Goal: Find specific page/section: Find specific page/section

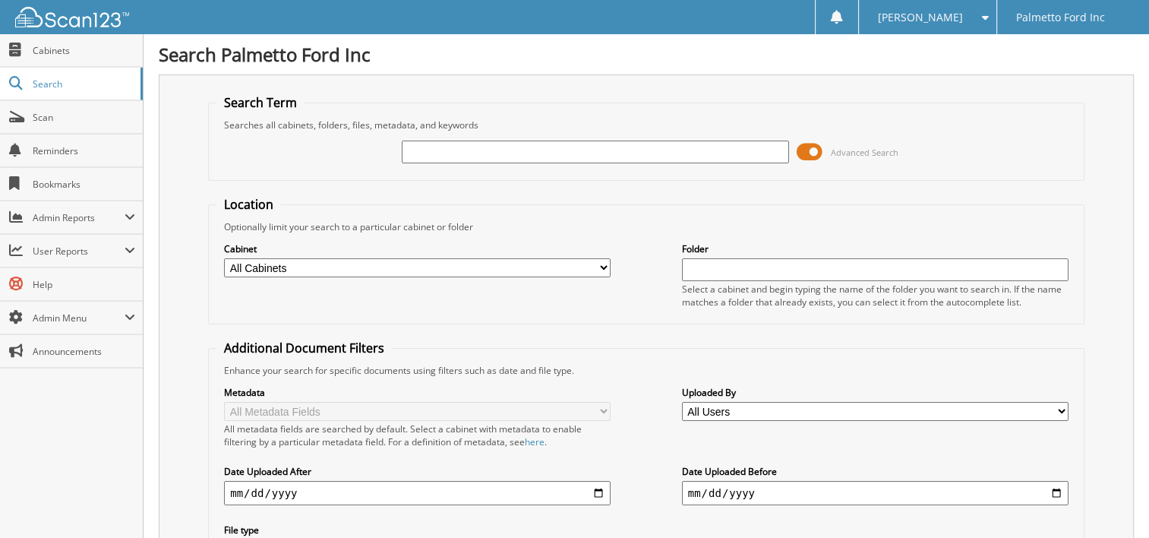
click at [431, 140] on input "text" at bounding box center [595, 151] width 386 height 23
type input "21875"
click at [817, 143] on span at bounding box center [809, 151] width 26 height 23
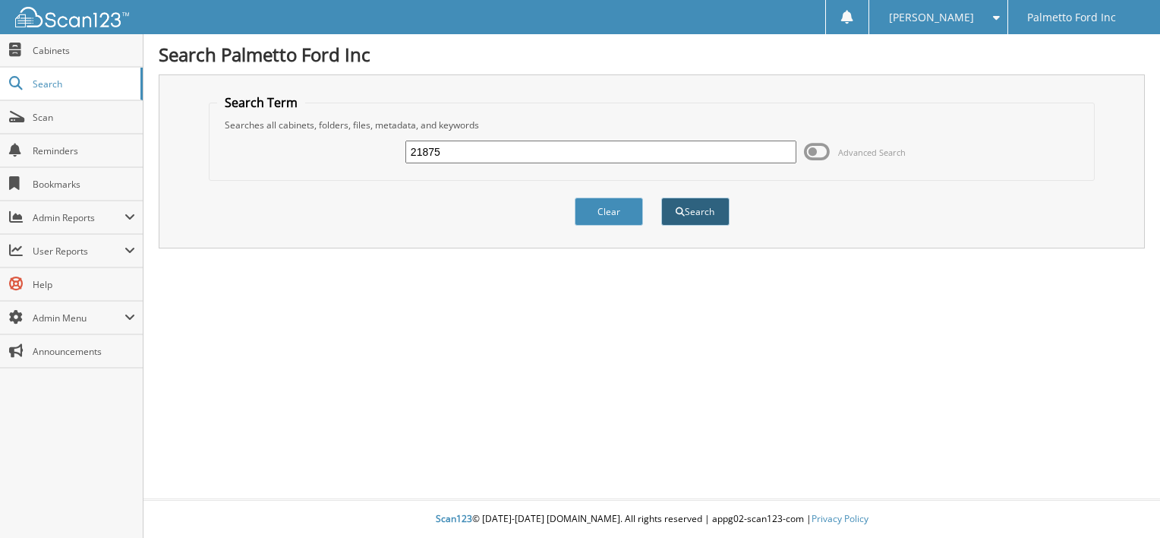
click at [708, 209] on button "Search" at bounding box center [695, 211] width 68 height 28
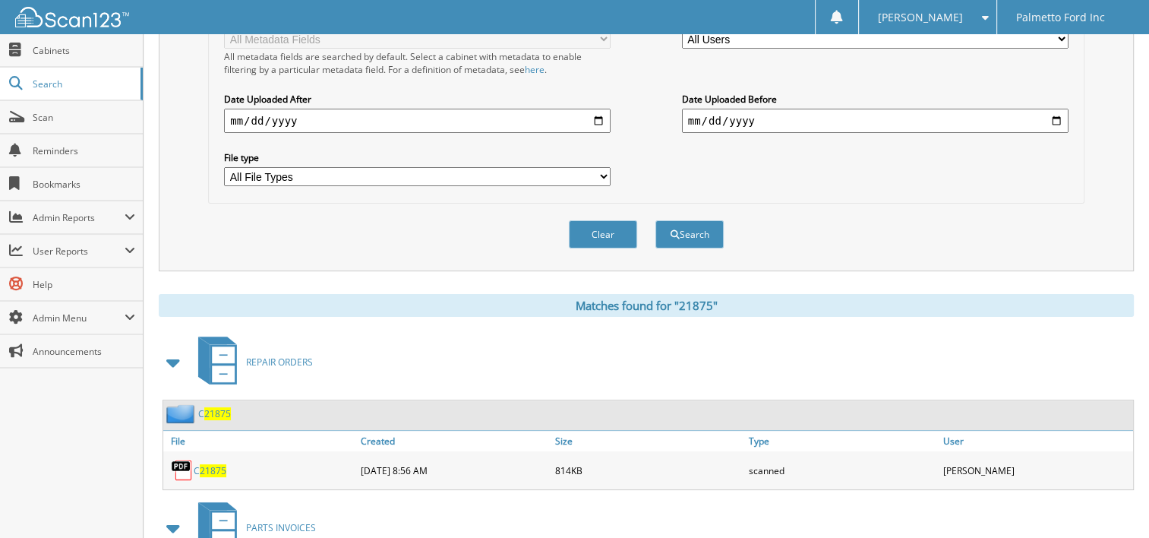
scroll to position [459, 0]
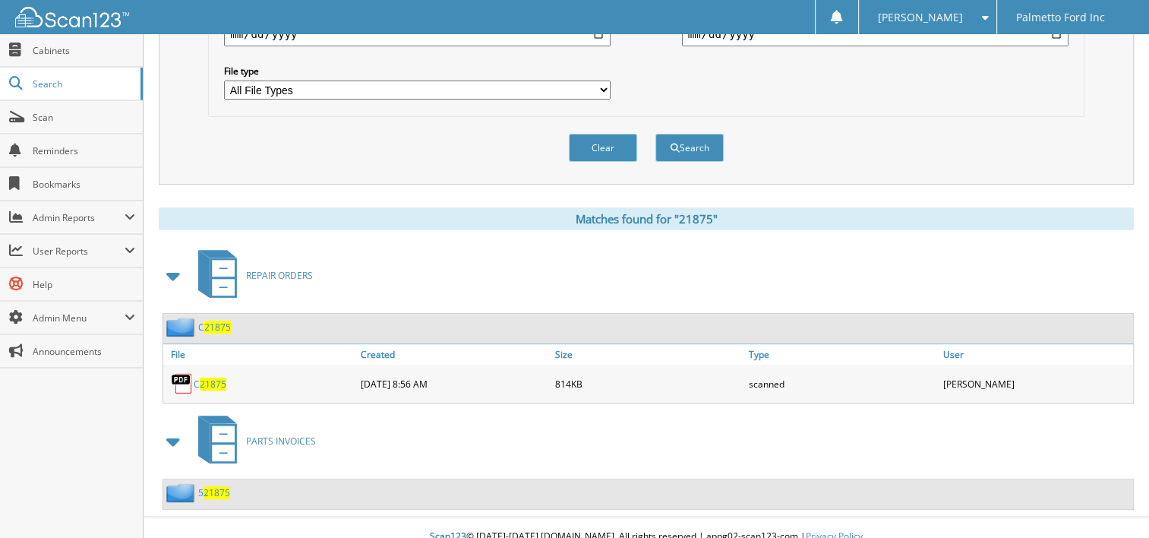
click at [207, 377] on span "21875" at bounding box center [213, 383] width 27 height 13
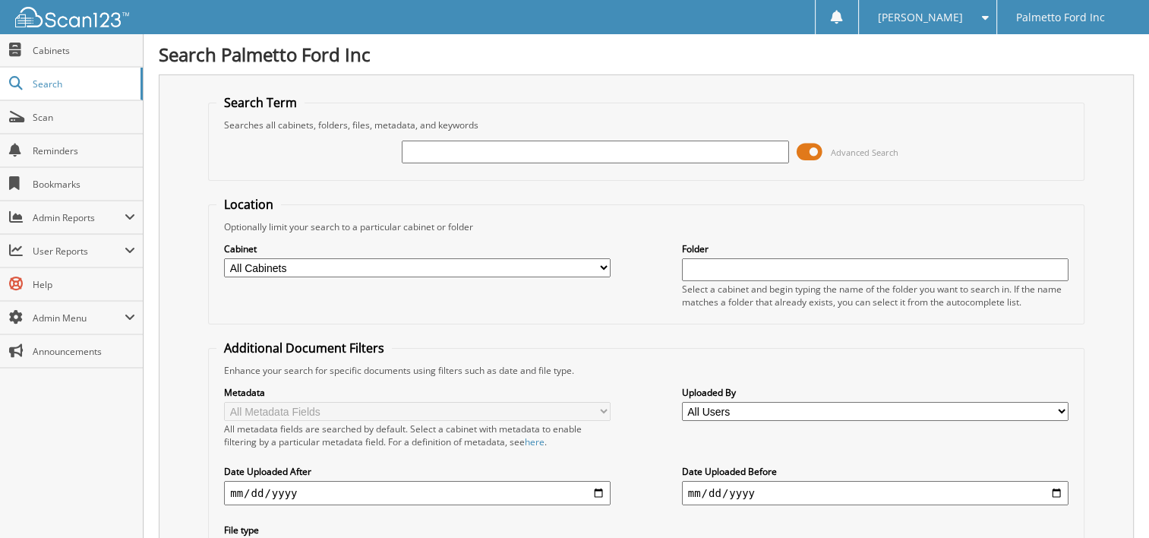
click at [430, 149] on input "text" at bounding box center [595, 151] width 386 height 23
type input "11334"
click at [809, 150] on span at bounding box center [809, 151] width 26 height 23
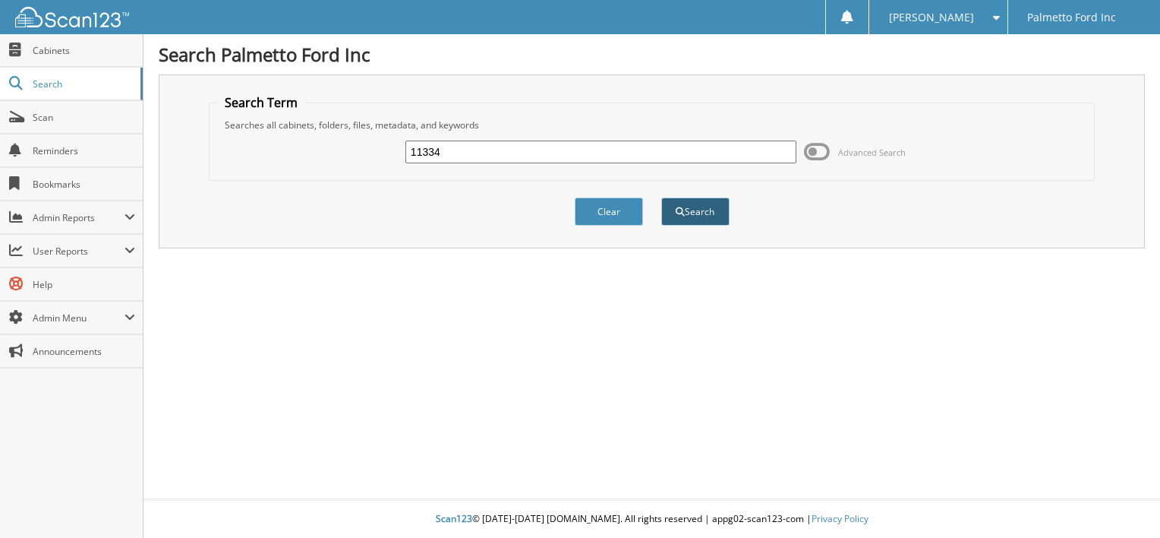
click at [712, 210] on button "Search" at bounding box center [695, 211] width 68 height 28
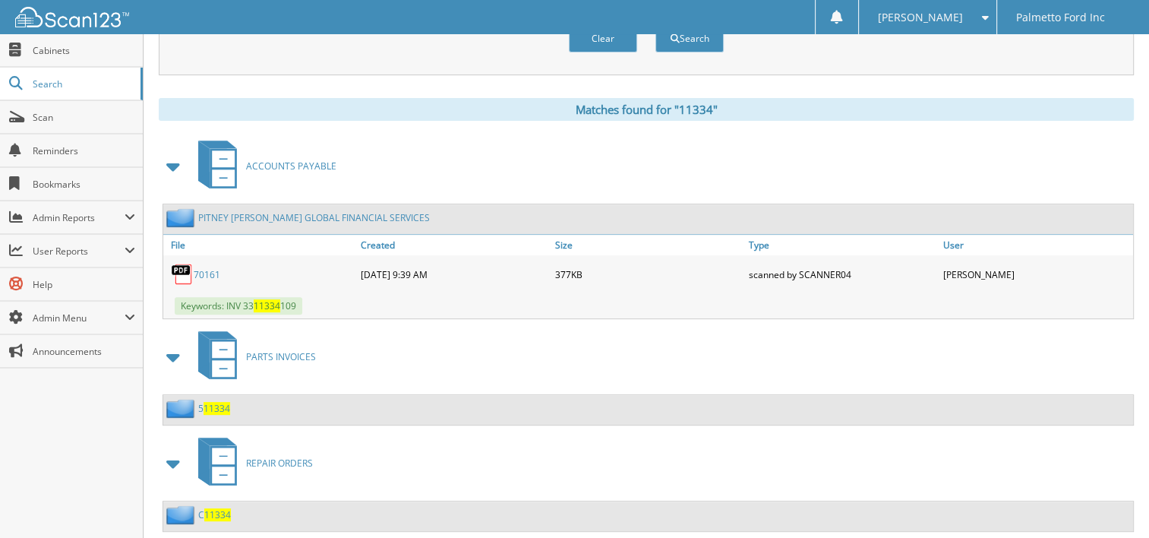
scroll to position [588, 0]
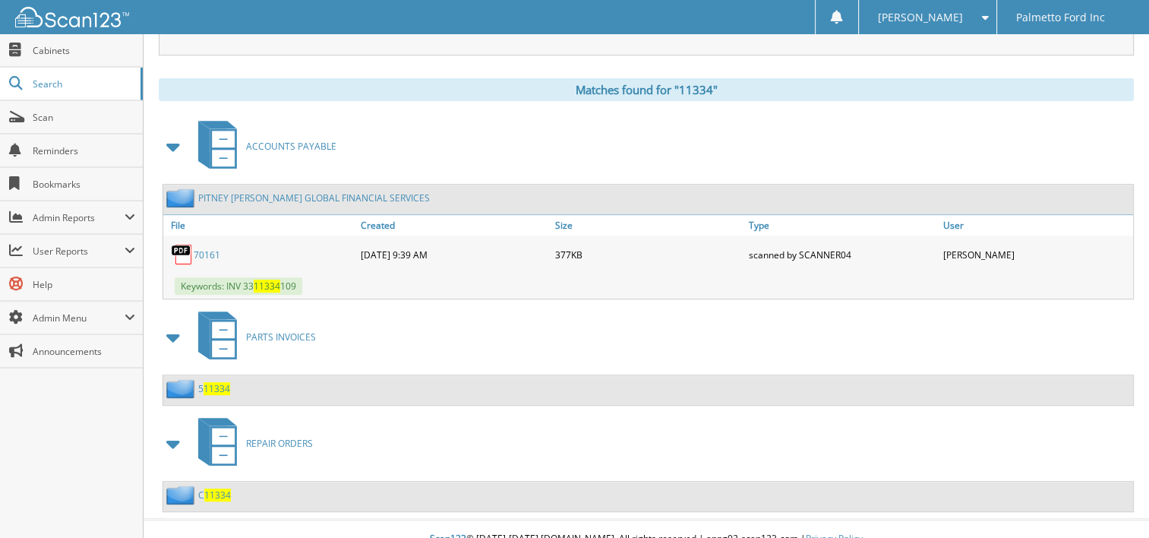
click at [216, 488] on span "11334" at bounding box center [217, 494] width 27 height 13
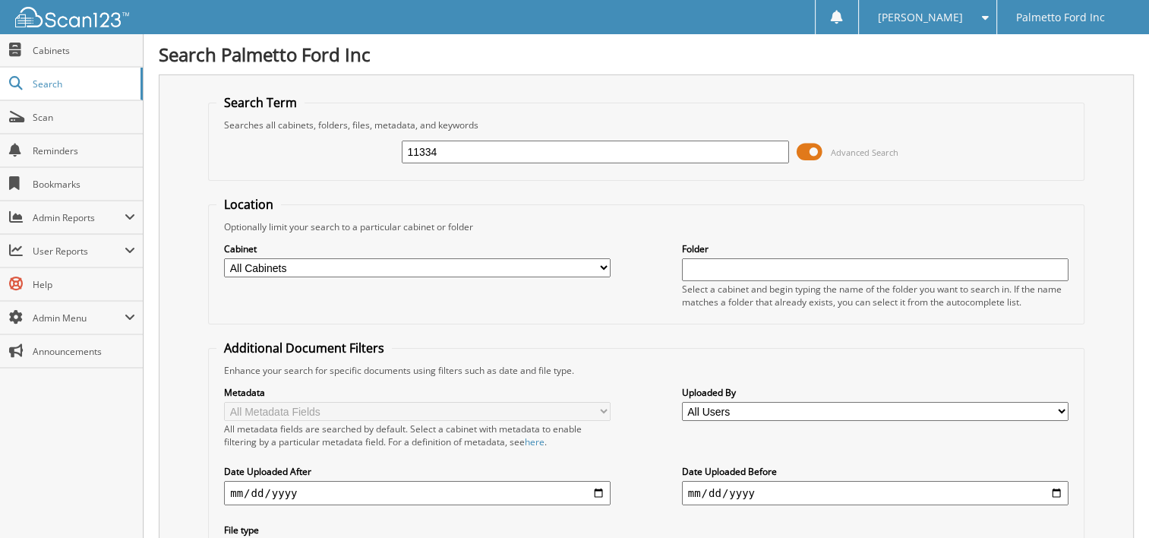
click at [276, 155] on html "[PERSON_NAME] Settings Logout Palmetto Ford Inc Close Cabinets Search" at bounding box center [574, 344] width 1149 height 689
click at [817, 149] on span at bounding box center [809, 151] width 26 height 23
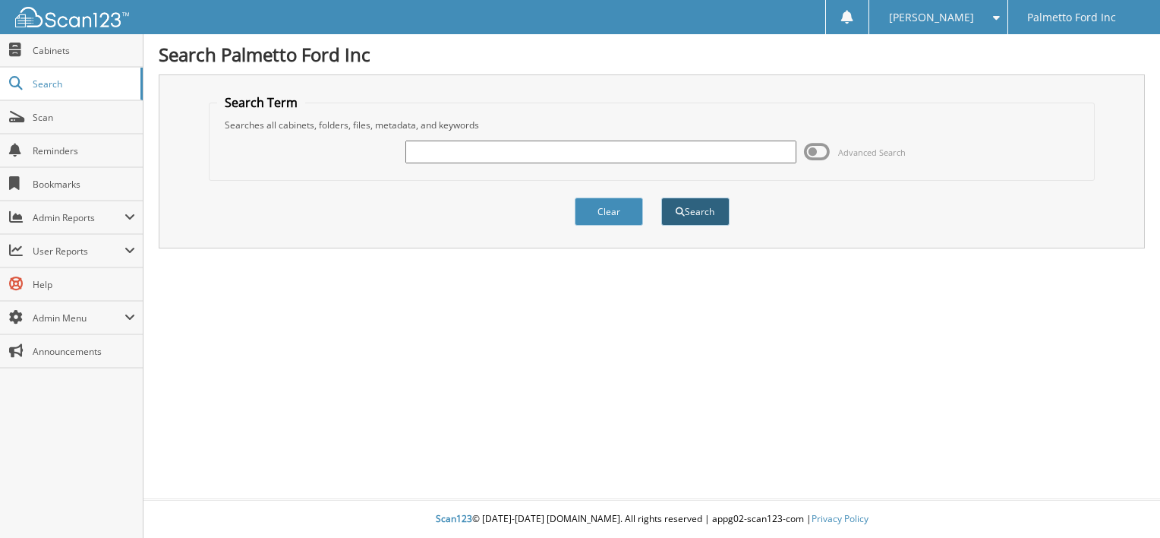
click at [714, 203] on button "Search" at bounding box center [695, 211] width 68 height 28
click at [68, 82] on span "Search" at bounding box center [83, 83] width 100 height 13
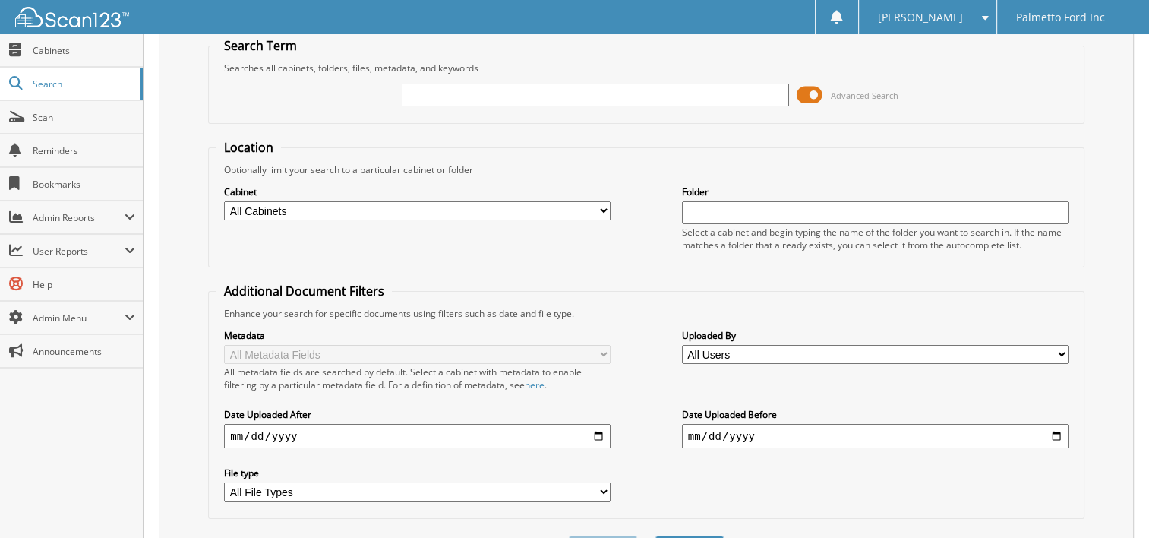
scroll to position [137, 0]
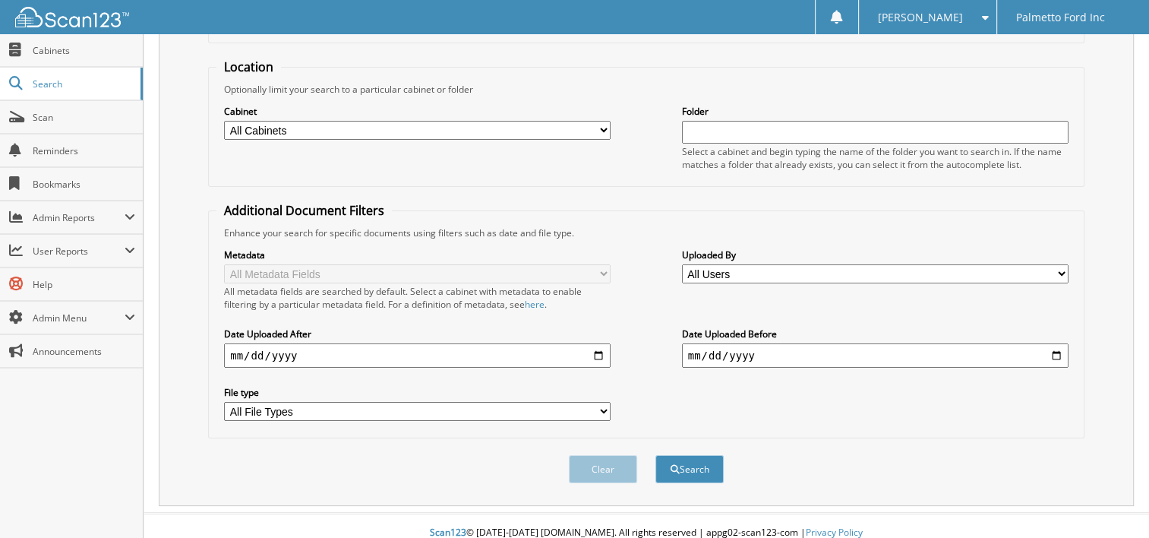
click at [607, 402] on select "All File Types PDF XLSX" at bounding box center [417, 411] width 386 height 19
click at [224, 402] on select "All File Types PDF XLSX" at bounding box center [417, 411] width 386 height 19
click at [709, 459] on button "Search" at bounding box center [689, 469] width 68 height 28
click at [596, 121] on select "All Cabinets 2017 FORD DEALS 2018 FORD DEALS 2021 Accounts Payable 2021 BODY SH…" at bounding box center [417, 130] width 386 height 19
select select "42405"
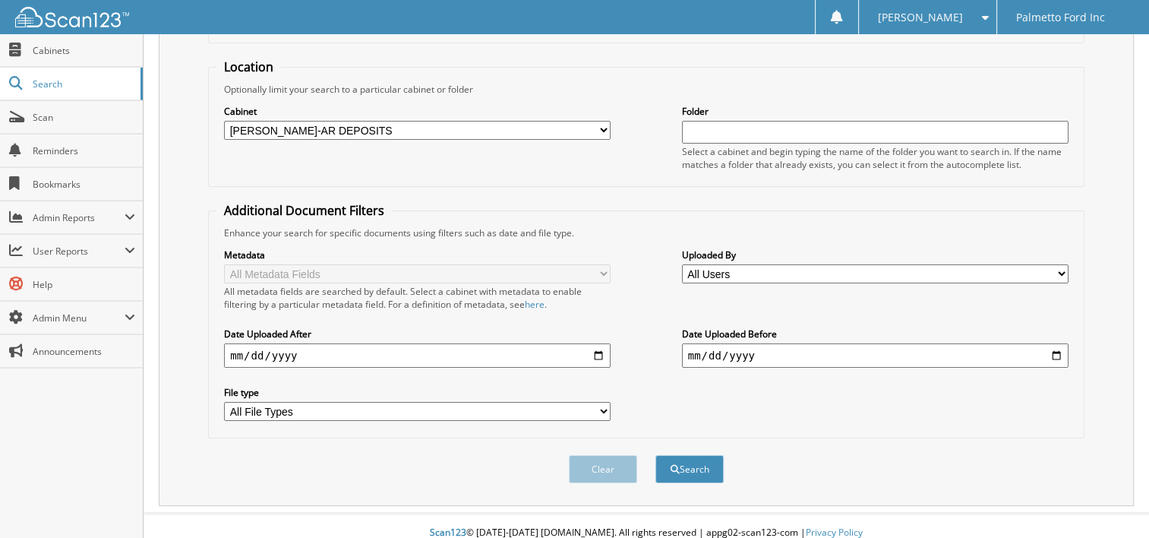
click at [224, 121] on select "All Cabinets 2017 FORD DEALS 2018 FORD DEALS 2021 Accounts Payable 2021 BODY SH…" at bounding box center [417, 130] width 386 height 19
click at [711, 457] on button "Search" at bounding box center [689, 469] width 68 height 28
click at [696, 126] on input "text" at bounding box center [875, 132] width 386 height 23
type input "965273"
click at [655, 455] on button "Search" at bounding box center [689, 469] width 68 height 28
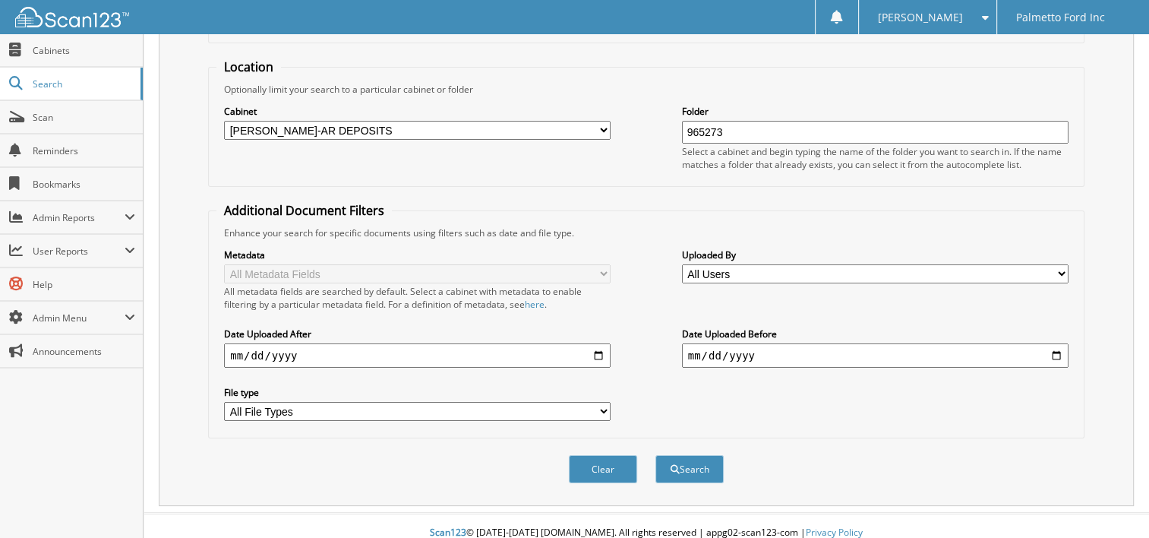
click at [528, 129] on select "All Cabinets 2017 FORD DEALS 2018 FORD DEALS 2021 Accounts Payable 2021 BODY SH…" at bounding box center [417, 130] width 386 height 19
click at [224, 121] on select "All Cabinets 2017 FORD DEALS 2018 FORD DEALS 2021 Accounts Payable 2021 BODY SH…" at bounding box center [417, 130] width 386 height 19
click at [340, 343] on input "date" at bounding box center [417, 355] width 386 height 24
click at [705, 459] on button "Search" at bounding box center [689, 469] width 68 height 28
drag, startPoint x: 805, startPoint y: 345, endPoint x: 665, endPoint y: 346, distance: 139.7
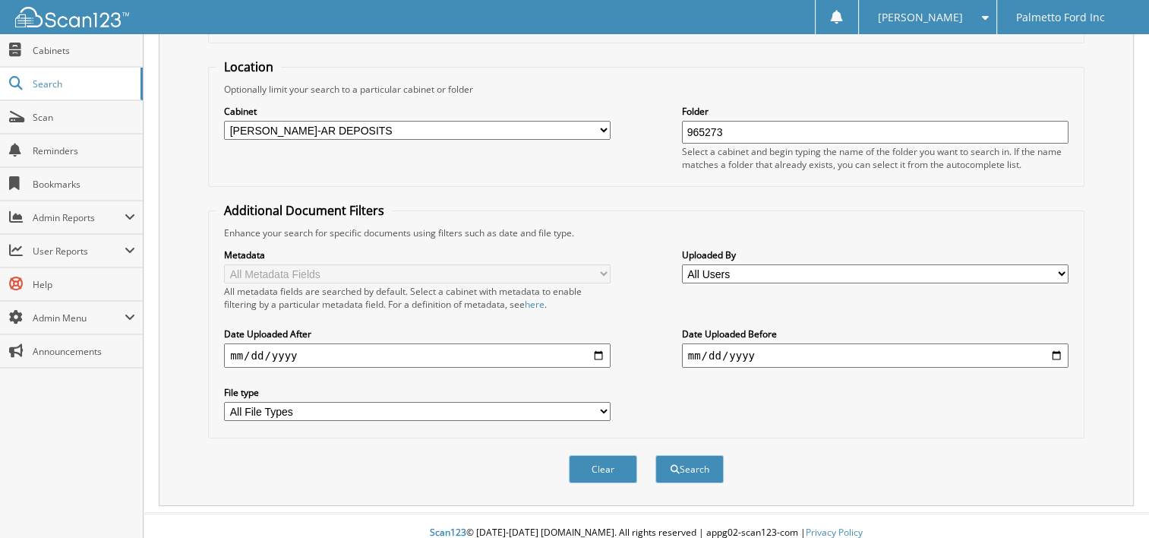
click at [665, 346] on div "Metadata All Metadata Fields All metadata fields are searched by default. Selec…" at bounding box center [646, 334] width 860 height 191
type input "2025-04-30"
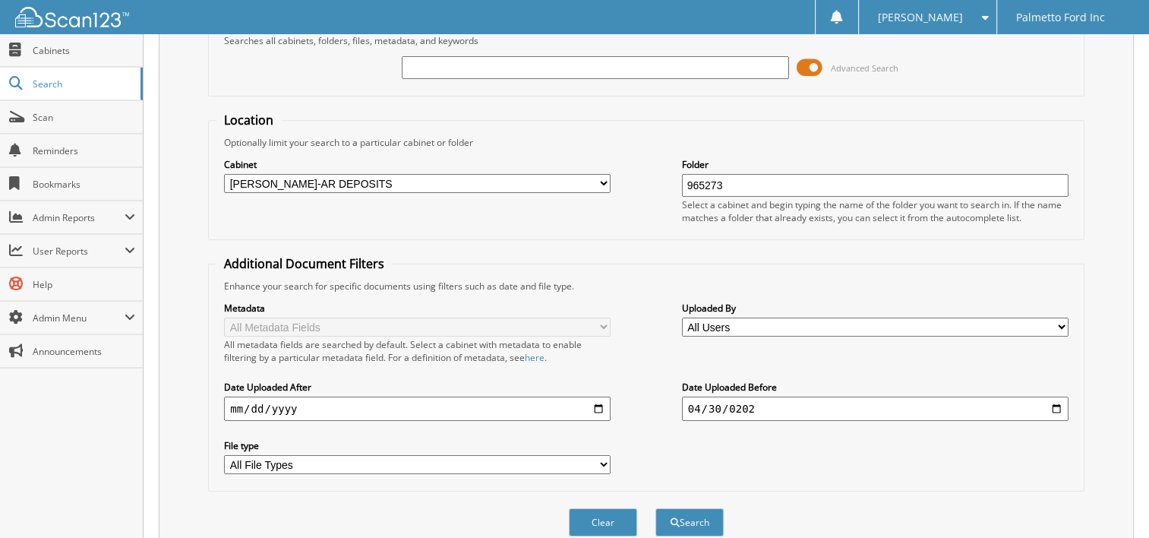
scroll to position [62, 0]
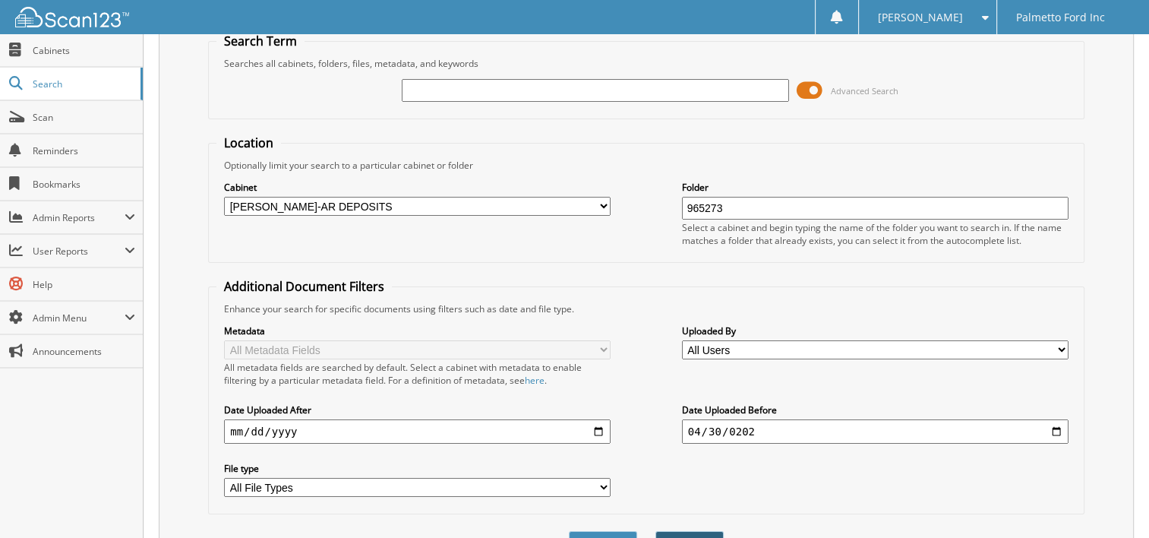
click at [705, 531] on button "Search" at bounding box center [689, 545] width 68 height 28
click at [48, 79] on span "Search" at bounding box center [83, 83] width 100 height 13
click at [30, 76] on link "Search" at bounding box center [71, 84] width 143 height 33
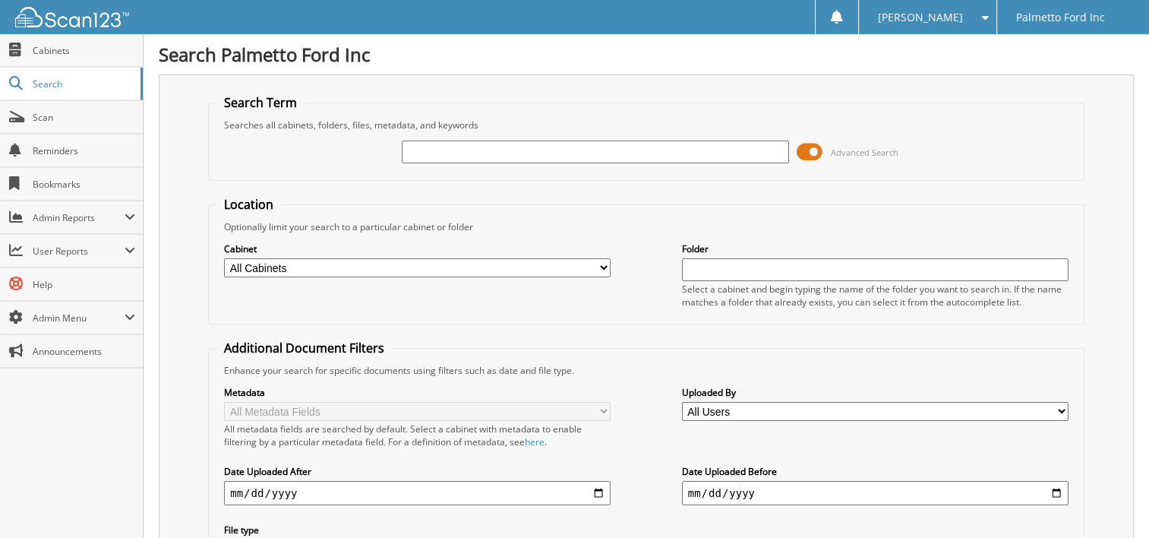
click at [412, 148] on input "text" at bounding box center [595, 151] width 386 height 23
click at [330, 258] on select "All Cabinets 2017 FORD DEALS 2018 FORD DEALS 2021 Accounts Payable 2021 BODY SH…" at bounding box center [417, 267] width 386 height 19
click at [602, 261] on select "All Cabinets 2017 FORD DEALS 2018 FORD DEALS 2021 Accounts Payable 2021 BODY SH…" at bounding box center [417, 267] width 386 height 19
select select "42405"
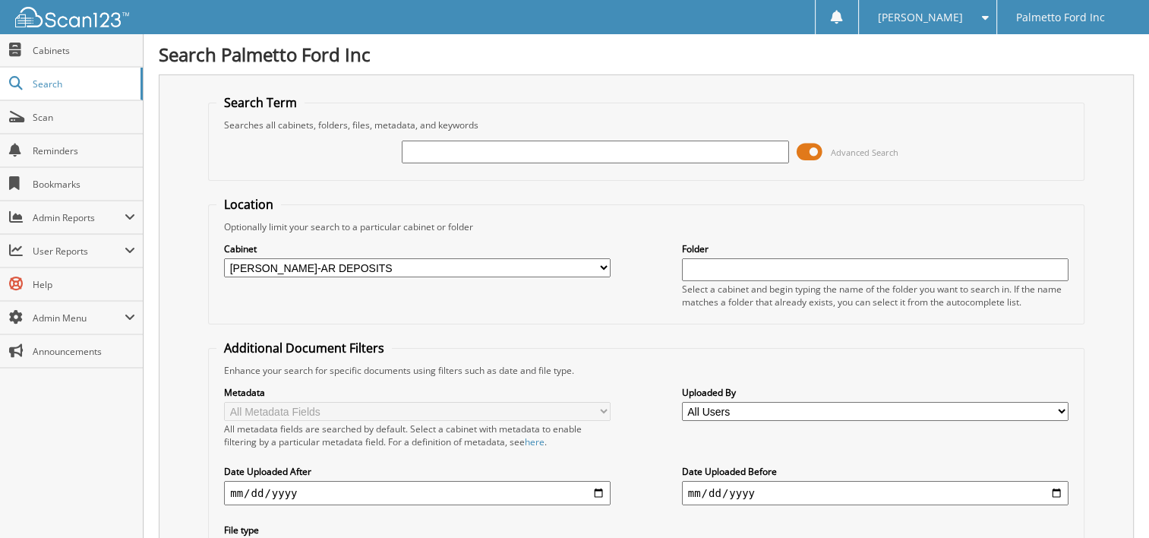
click at [224, 258] on select "All Cabinets 2017 FORD DEALS 2018 FORD DEALS 2021 Accounts Payable 2021 BODY SH…" at bounding box center [417, 267] width 386 height 19
click at [307, 9] on div "Kathy N. Settings Logout Palmetto Ford Inc" at bounding box center [574, 17] width 1149 height 34
click at [714, 267] on input "text" at bounding box center [875, 269] width 386 height 23
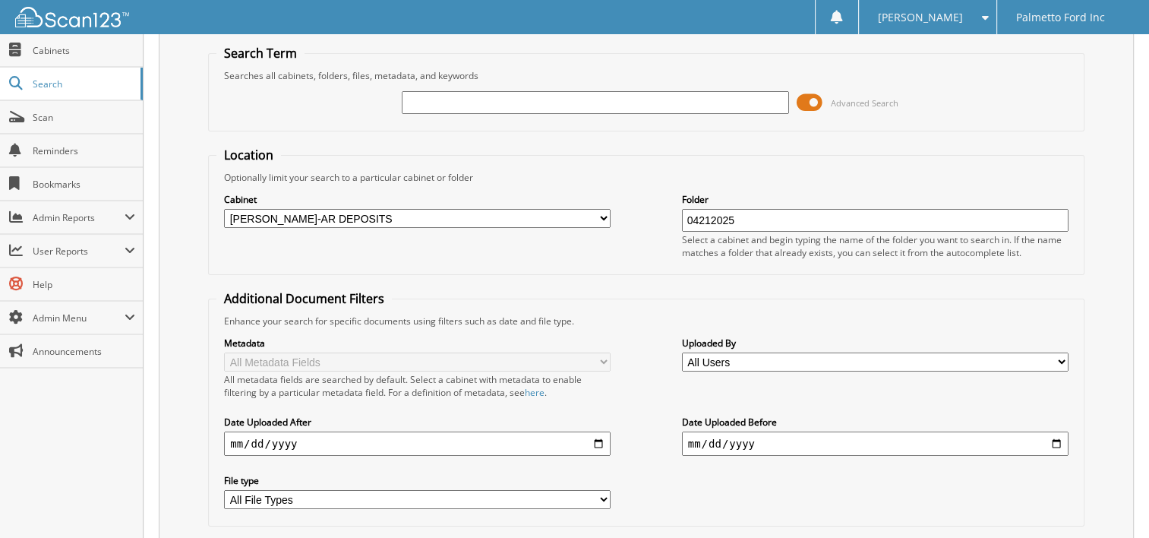
scroll to position [137, 0]
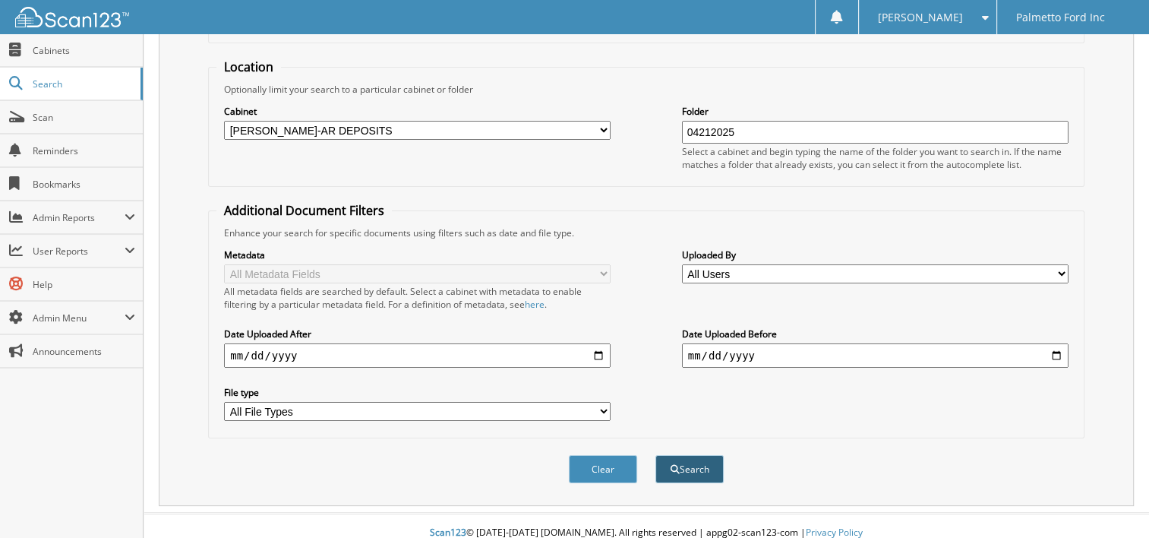
type input "04212025"
click at [700, 456] on button "Search" at bounding box center [689, 469] width 68 height 28
click at [602, 402] on select "All File Types PDF XLSX" at bounding box center [417, 411] width 386 height 19
click at [632, 172] on div "Cabinet All Cabinets 2017 FORD DEALS 2018 FORD DEALS 2021 Accounts Payable 2021…" at bounding box center [646, 137] width 860 height 83
click at [80, 94] on link "Search" at bounding box center [71, 84] width 143 height 33
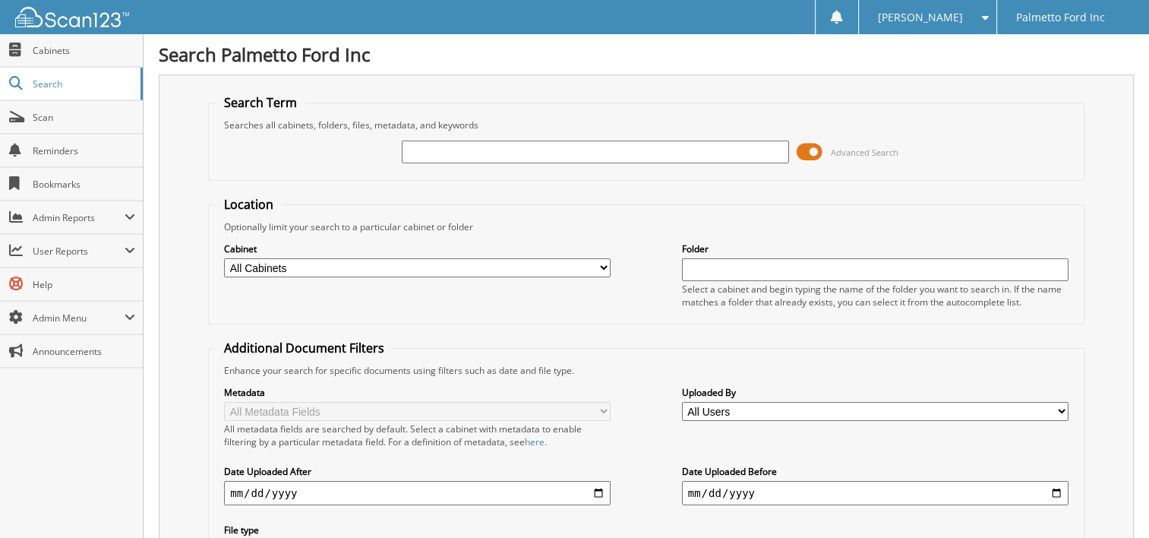
drag, startPoint x: 414, startPoint y: 152, endPoint x: 424, endPoint y: 147, distance: 10.9
click at [421, 147] on input "text" at bounding box center [595, 151] width 386 height 23
type input "21875"
click at [817, 150] on span at bounding box center [809, 151] width 26 height 23
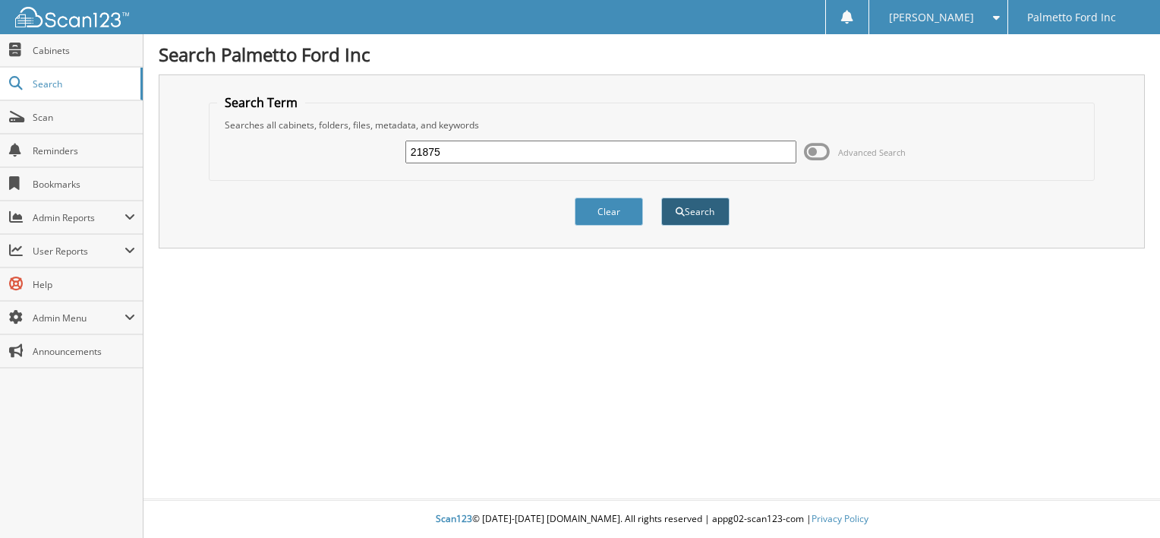
click at [680, 204] on button "Search" at bounding box center [695, 211] width 68 height 28
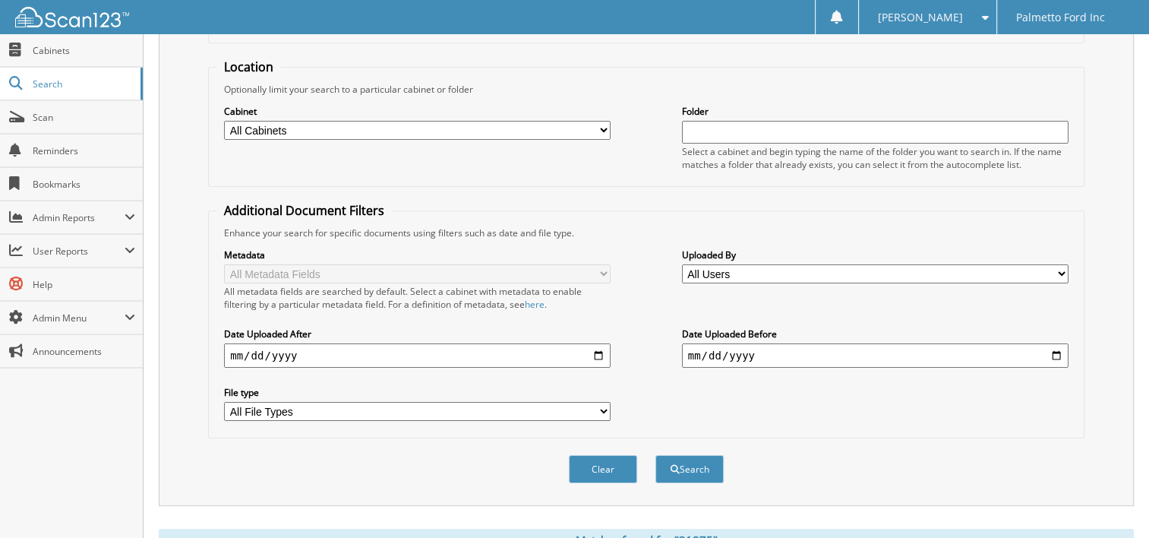
scroll to position [228, 0]
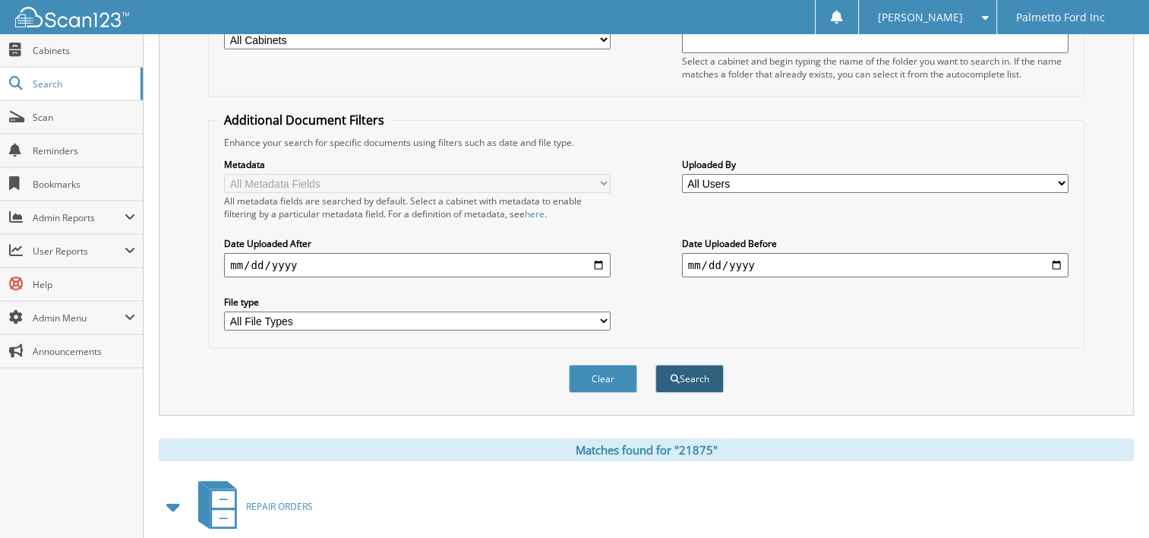
click at [694, 364] on button "Search" at bounding box center [689, 378] width 68 height 28
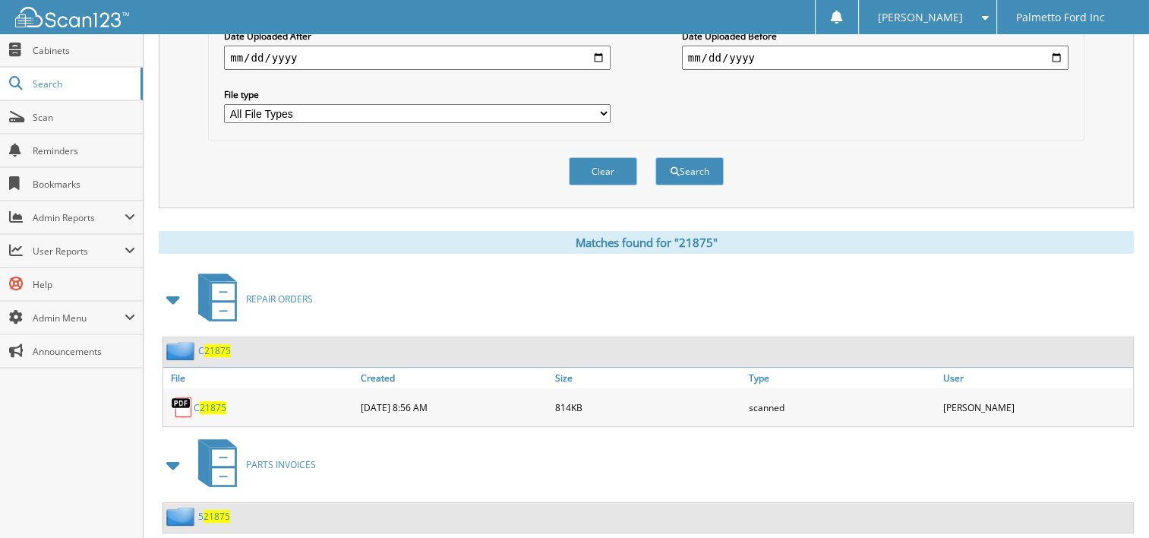
scroll to position [459, 0]
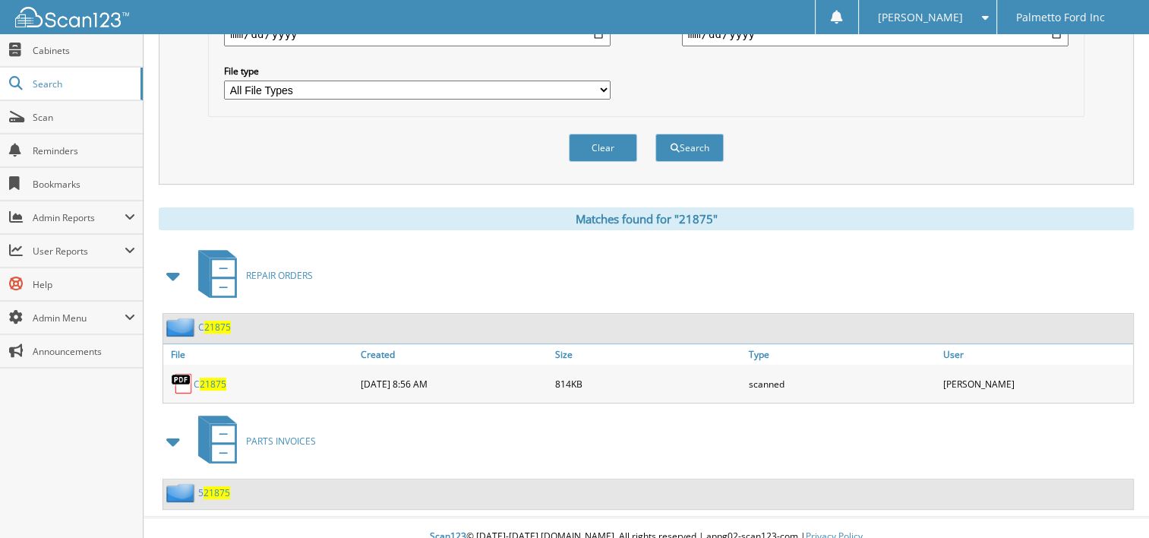
click at [197, 377] on link "C 21875" at bounding box center [210, 383] width 33 height 13
click at [33, 75] on link "Search" at bounding box center [71, 84] width 143 height 33
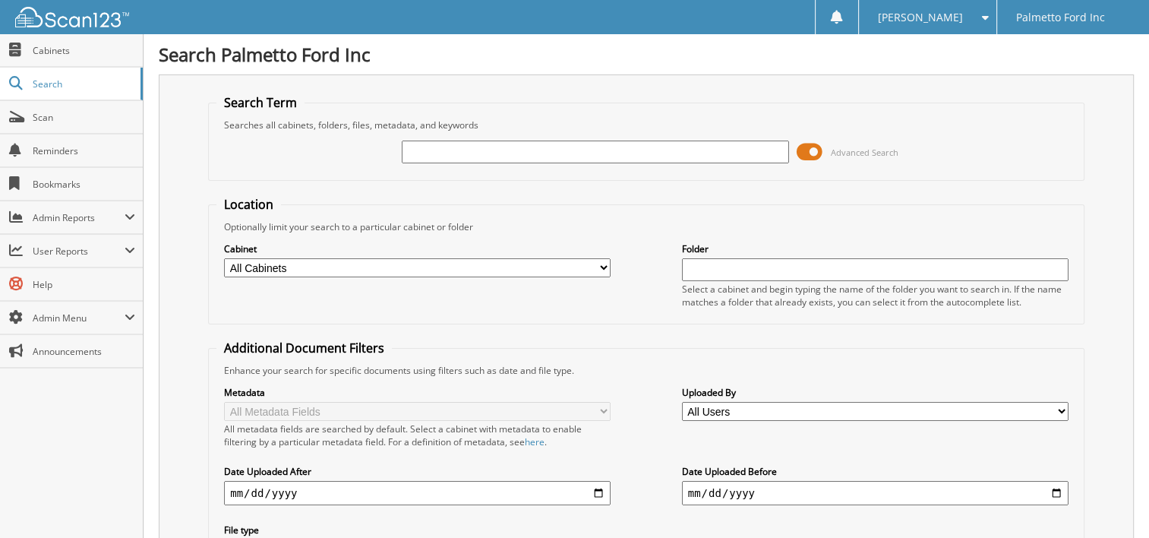
click at [429, 146] on input "text" at bounding box center [595, 151] width 386 height 23
type input "20492"
click at [808, 146] on span at bounding box center [809, 151] width 26 height 23
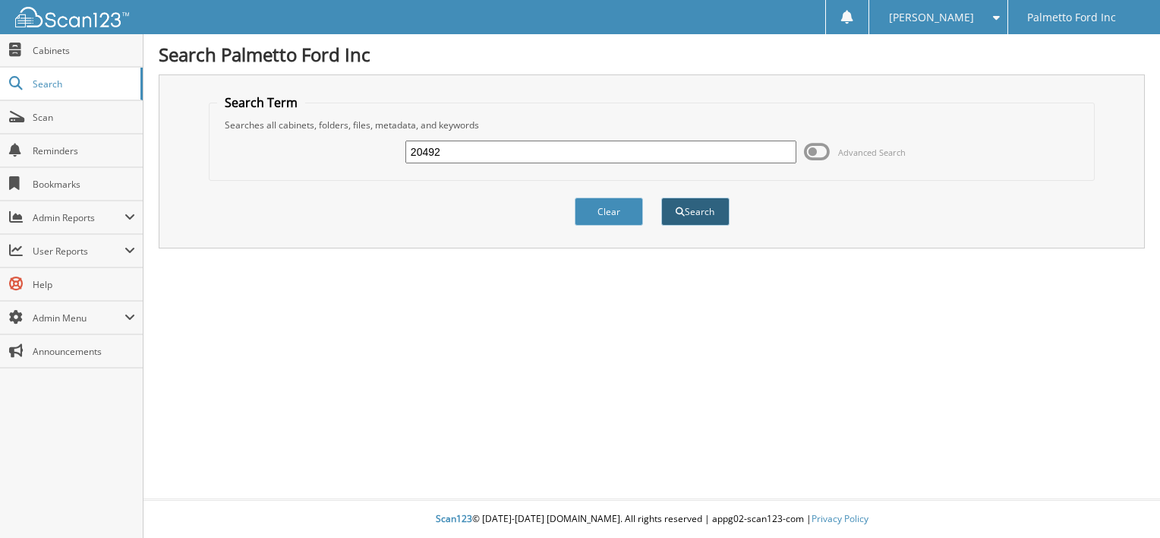
click at [699, 198] on button "Search" at bounding box center [695, 211] width 68 height 28
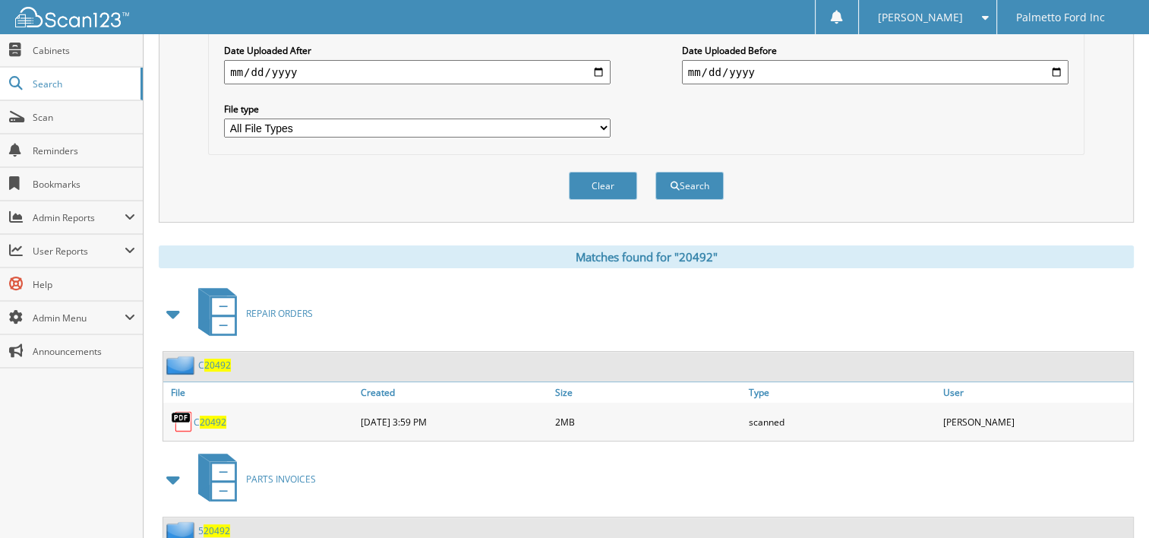
scroll to position [459, 0]
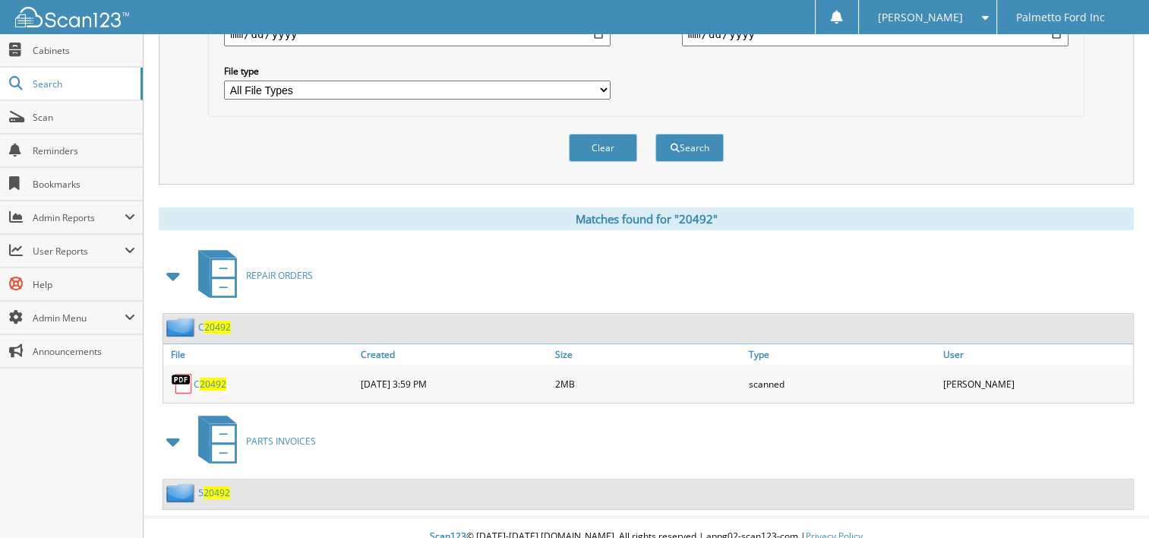
click at [184, 374] on img at bounding box center [182, 383] width 23 height 23
click at [214, 377] on span "20492" at bounding box center [213, 383] width 27 height 13
